Goal: Find specific page/section: Find specific page/section

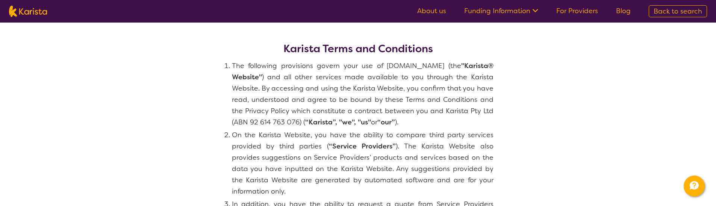
click at [39, 11] on img at bounding box center [28, 11] width 38 height 11
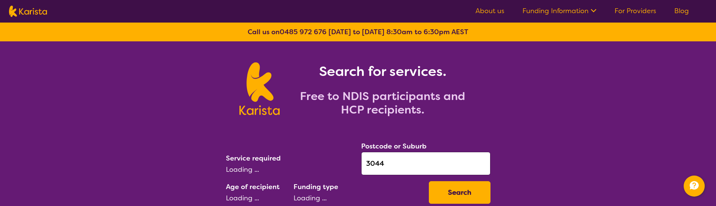
select select "[MEDICAL_DATA]"
select select "CH"
select select "NDIS"
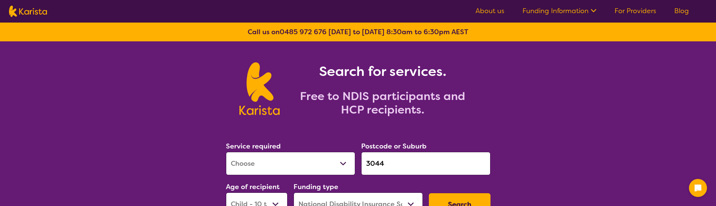
select select "[MEDICAL_DATA]"
select select "CH"
select select "NDIS"
click at [496, 9] on link "About us" at bounding box center [489, 10] width 29 height 9
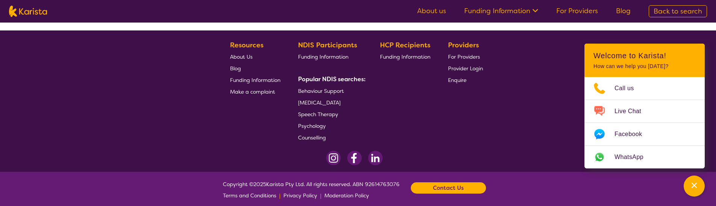
scroll to position [1741, 0]
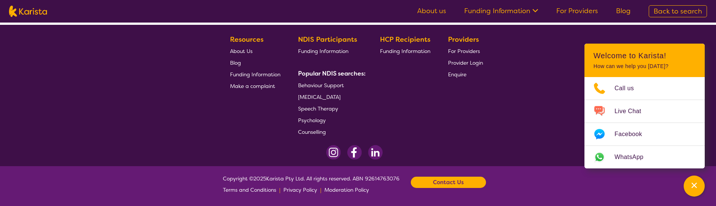
click at [228, 190] on span "Terms and Conditions" at bounding box center [249, 189] width 53 height 7
